Goal: Transaction & Acquisition: Purchase product/service

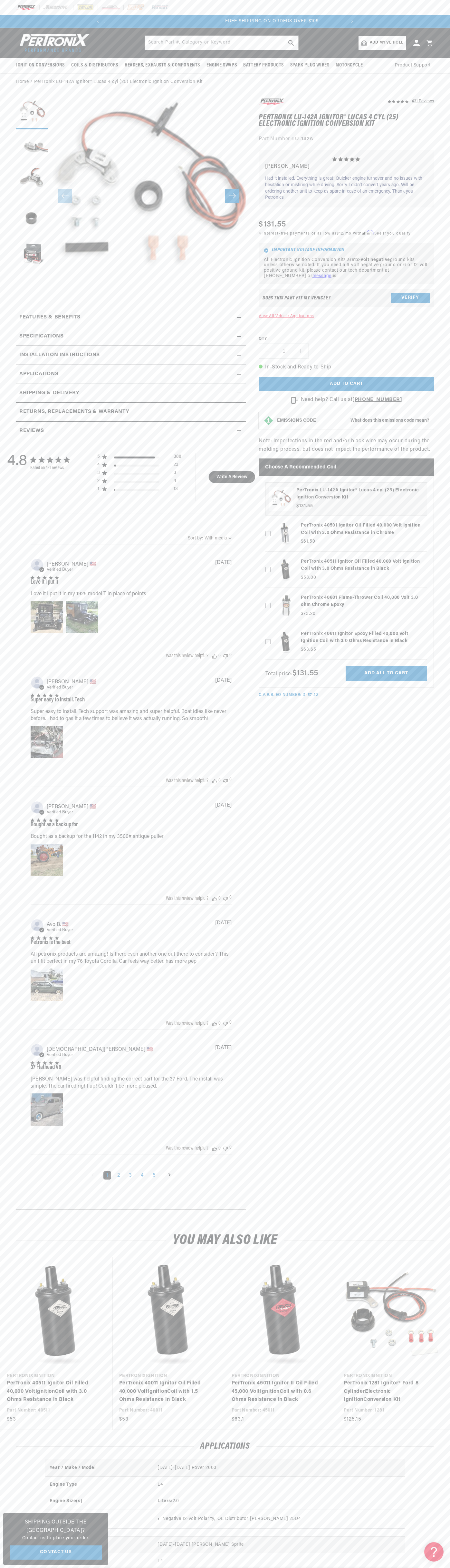
scroll to position [0, 241]
click at [63, 29] on header "BETTER SEARCH RESULTS Add your vehicle's year, make, and model to find parts be…" at bounding box center [225, 43] width 450 height 30
click at [420, 492] on h3 "PerTronix LU-142A Ignitor® Lucas 4 cyl (25) Electronic Ignition Conversion Kit" at bounding box center [360, 494] width 127 height 15
click at [288, 1567] on html "Skip to content Your cart Your cart is empty Get the right parts the first time…" at bounding box center [225, 784] width 450 height 1568
click at [1, 398] on section "431 Reviews" at bounding box center [225, 656] width 450 height 1130
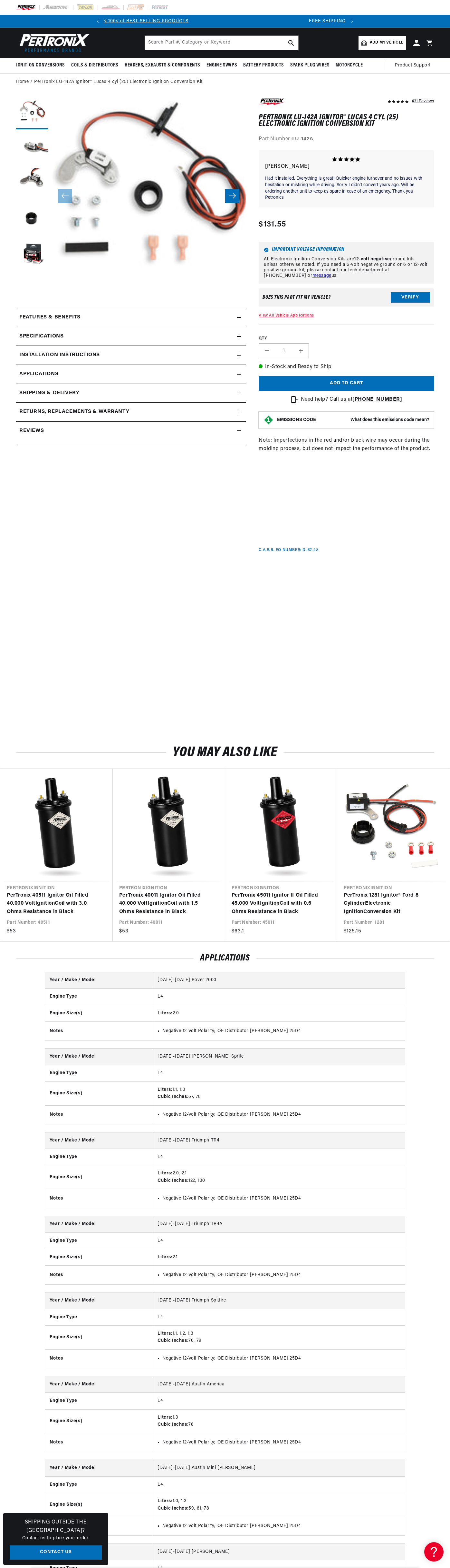
scroll to position [0, 252]
